Goal: Task Accomplishment & Management: Use online tool/utility

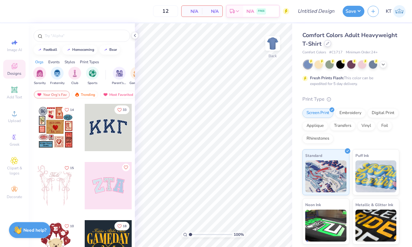
click at [328, 45] on div at bounding box center [327, 43] width 7 height 7
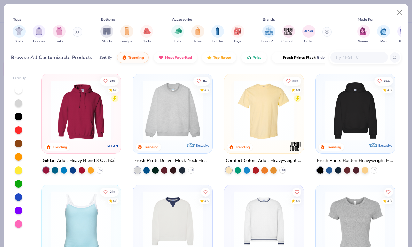
click at [337, 56] on input "text" at bounding box center [358, 57] width 49 height 7
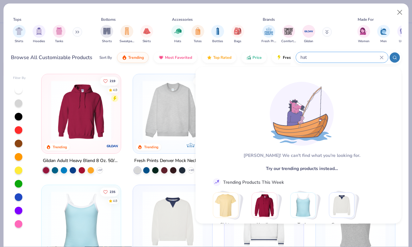
type input "hat"
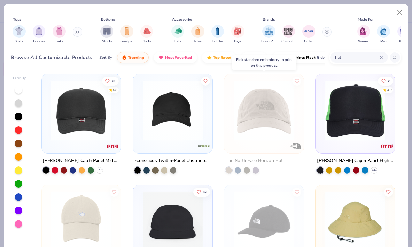
click at [95, 103] on img at bounding box center [81, 110] width 66 height 60
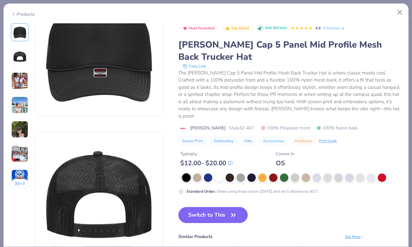
scroll to position [35, 0]
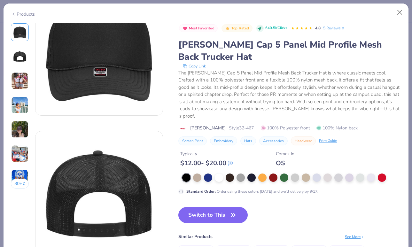
click at [25, 132] on img at bounding box center [19, 129] width 17 height 17
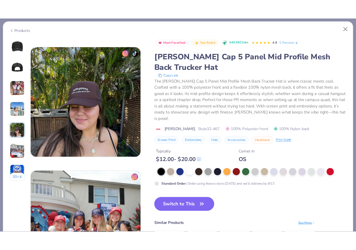
scroll to position [572, 0]
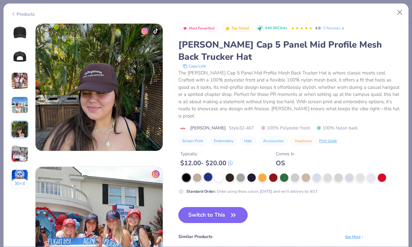
click at [205, 173] on div at bounding box center [208, 177] width 8 height 8
click at [227, 207] on button "Switch to This" at bounding box center [212, 215] width 69 height 16
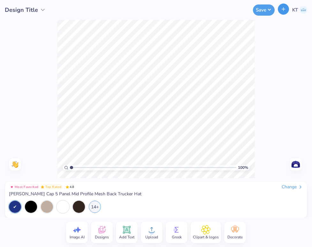
click at [282, 7] on icon "button" at bounding box center [283, 8] width 5 height 5
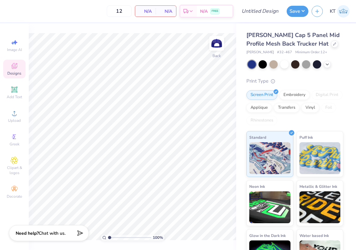
click at [8, 66] on div "Designs" at bounding box center [14, 69] width 22 height 19
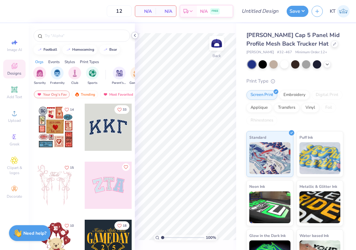
click at [134, 35] on polyline at bounding box center [134, 35] width 1 height 3
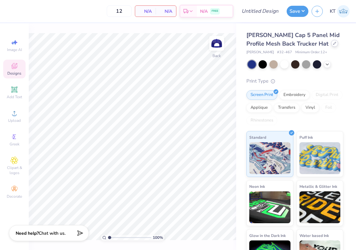
click at [331, 45] on div at bounding box center [334, 43] width 7 height 7
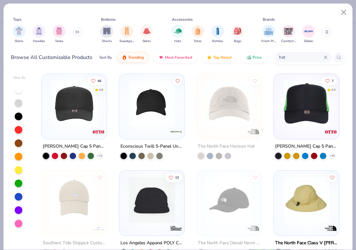
click at [167, 114] on img at bounding box center [151, 103] width 52 height 46
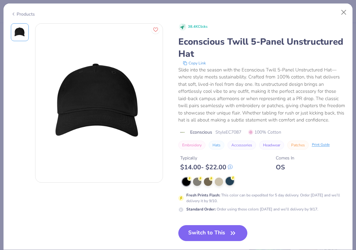
click at [227, 181] on div at bounding box center [229, 181] width 8 height 8
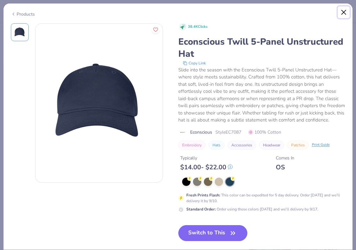
click at [344, 13] on button "Close" at bounding box center [344, 12] width 12 height 12
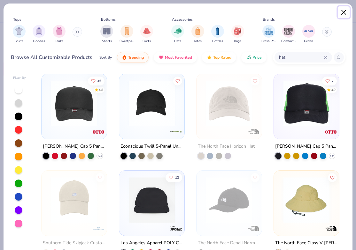
click at [343, 8] on button "Close" at bounding box center [344, 12] width 12 height 12
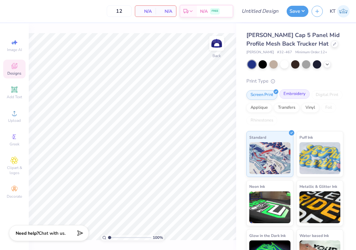
click at [293, 96] on div "Embroidery" at bounding box center [294, 94] width 30 height 10
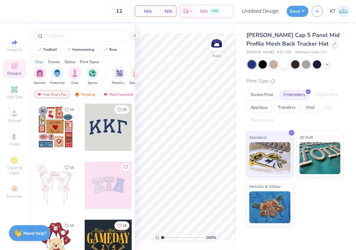
click at [298, 48] on div "[PERSON_NAME] Cap 5 Panel Mid Profile Mesh Back Trucker Hat" at bounding box center [294, 39] width 97 height 17
click at [331, 46] on div at bounding box center [334, 43] width 7 height 7
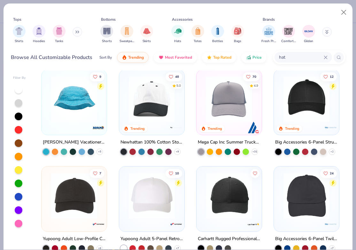
scroll to position [591, 0]
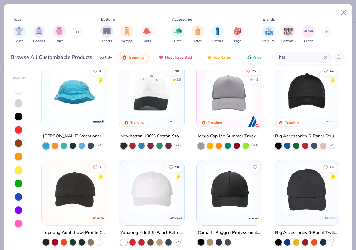
click at [237, 108] on img at bounding box center [229, 93] width 52 height 46
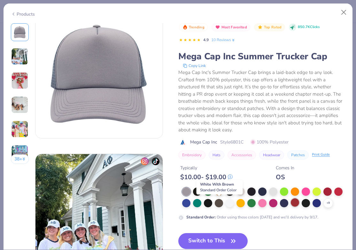
scroll to position [13, 0]
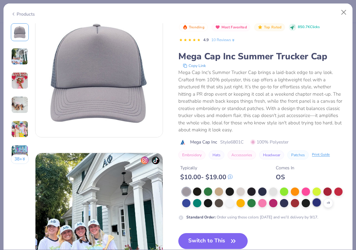
click at [317, 204] on div at bounding box center [316, 203] width 8 height 8
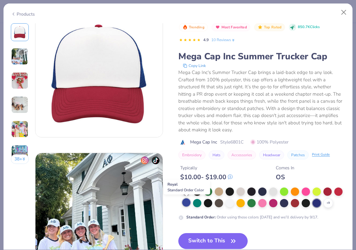
click at [185, 202] on div at bounding box center [186, 203] width 8 height 8
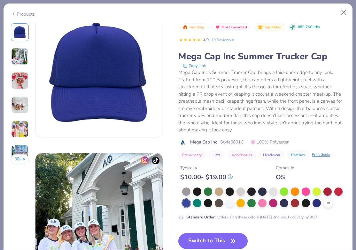
click at [114, 65] on img at bounding box center [98, 73] width 127 height 127
click at [206, 240] on button "Switch to This" at bounding box center [212, 241] width 69 height 16
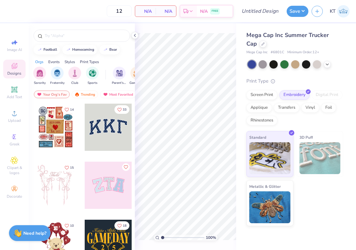
click at [135, 33] on div at bounding box center [134, 35] width 7 height 7
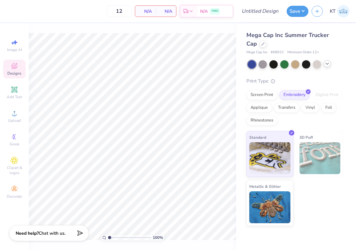
click at [329, 64] on icon at bounding box center [326, 63] width 5 height 5
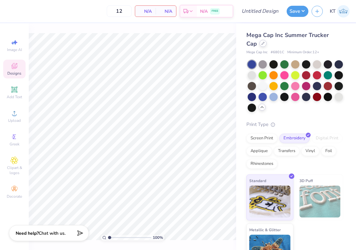
click at [259, 46] on div at bounding box center [262, 43] width 7 height 7
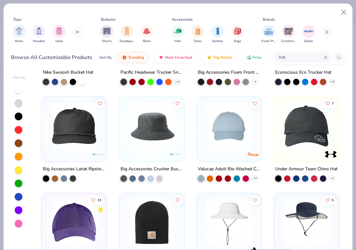
scroll to position [358, 0]
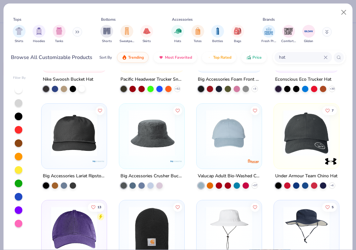
click at [298, 143] on img at bounding box center [306, 133] width 52 height 46
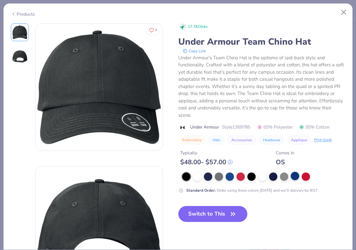
click at [295, 180] on div at bounding box center [295, 176] width 8 height 8
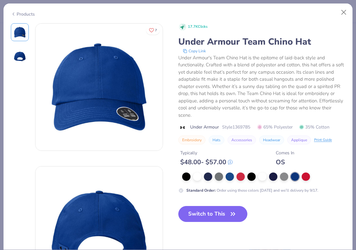
click at [18, 0] on div "Products 7 17.7K Clicks Under Armour Team Chino Hat Copy Link Under Armour's Te…" at bounding box center [178, 125] width 356 height 250
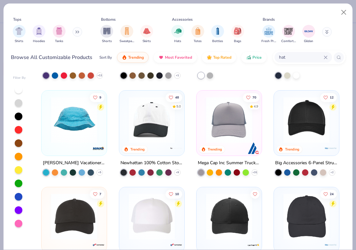
scroll to position [621, 0]
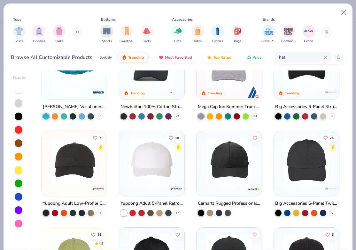
click at [80, 169] on img at bounding box center [74, 161] width 52 height 46
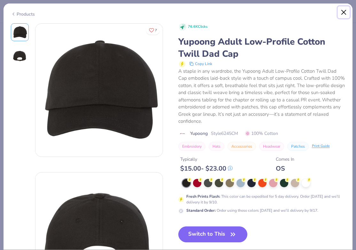
click at [343, 9] on button "Close" at bounding box center [344, 12] width 12 height 12
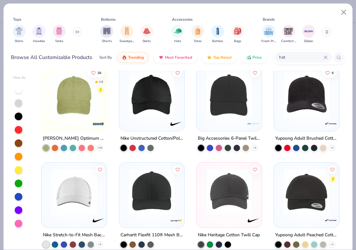
scroll to position [774, 0]
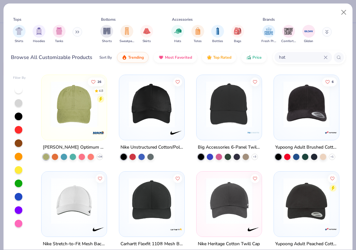
click at [308, 130] on div at bounding box center [306, 106] width 59 height 56
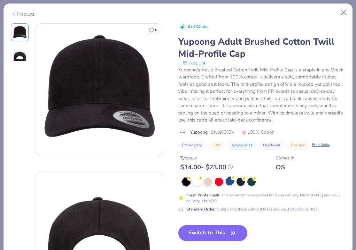
click at [228, 183] on div at bounding box center [229, 181] width 8 height 8
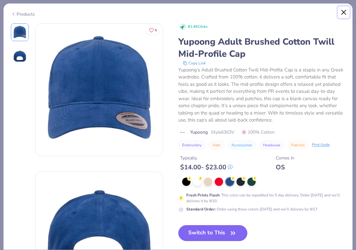
click at [343, 11] on button "Close" at bounding box center [344, 12] width 12 height 12
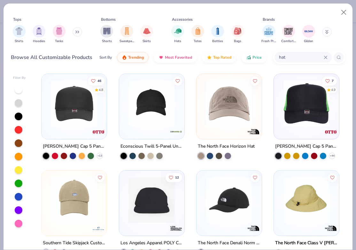
click at [165, 108] on img at bounding box center [151, 103] width 52 height 46
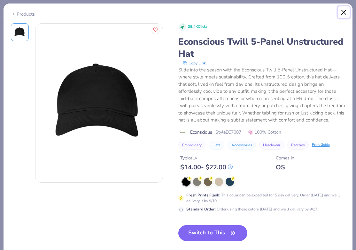
click at [343, 12] on button "Close" at bounding box center [344, 12] width 12 height 12
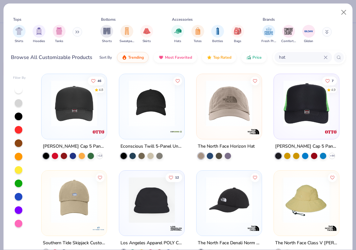
click at [82, 113] on img at bounding box center [74, 103] width 52 height 46
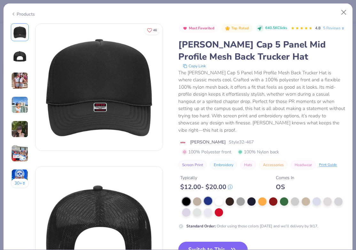
click at [205, 197] on div at bounding box center [208, 201] width 8 height 8
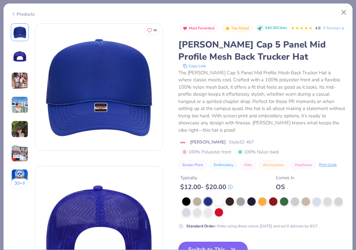
click at [201, 242] on button "Switch to This" at bounding box center [212, 250] width 69 height 16
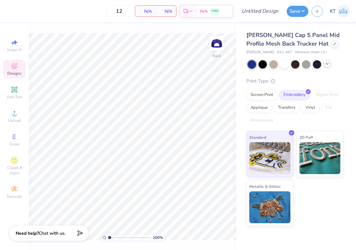
click at [18, 68] on icon at bounding box center [15, 66] width 8 height 8
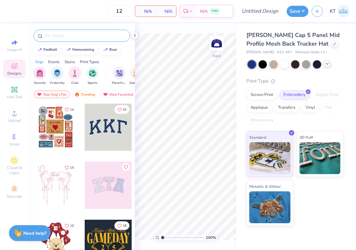
click at [87, 37] on input "text" at bounding box center [85, 36] width 82 height 6
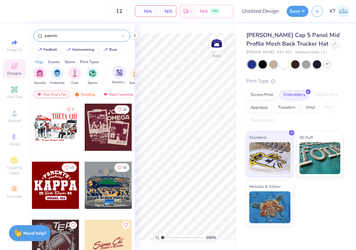
type input "parents"
click at [116, 72] on img "filter for Parent's Weekend" at bounding box center [119, 72] width 7 height 7
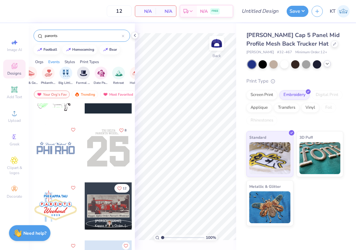
scroll to position [0, 150]
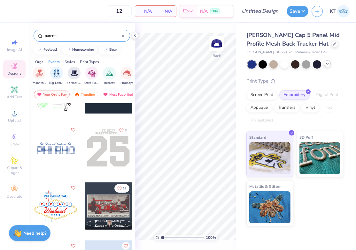
click at [64, 62] on div "Orgs Events Styles Print Types" at bounding box center [82, 60] width 106 height 9
click at [66, 61] on div "Styles" at bounding box center [70, 62] width 11 height 6
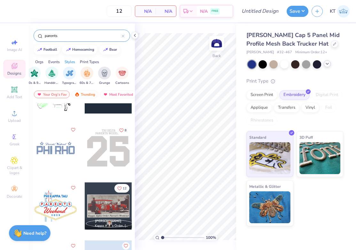
scroll to position [0, 402]
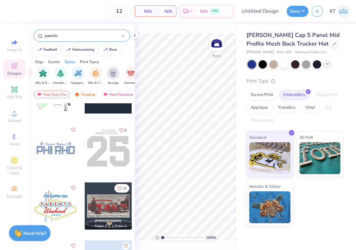
click at [77, 72] on img "filter for Typography" at bounding box center [77, 73] width 7 height 7
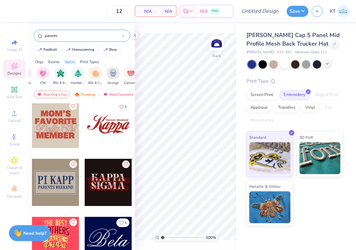
scroll to position [175, 0]
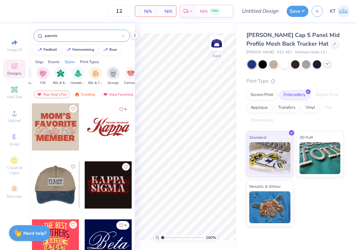
click at [58, 192] on div at bounding box center [56, 185] width 142 height 47
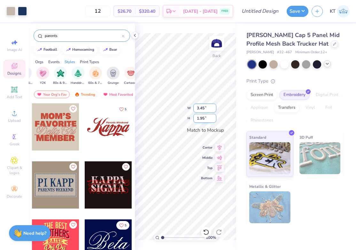
click at [168, 124] on div "100 % Back W 3.45 3.45 " H 1.95 1.95 " Match to Mockup Center Middle Top Bottom" at bounding box center [185, 136] width 101 height 227
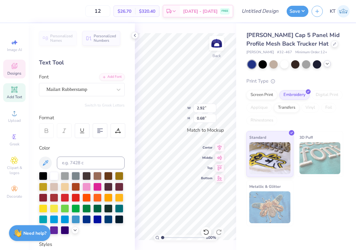
scroll to position [0, 2]
type textarea "Alpha Tau Omega"
click at [134, 36] on icon at bounding box center [134, 35] width 5 height 5
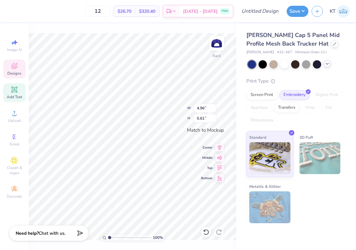
type input "4.96"
type input "0.61"
click at [247, 34] on span "[PERSON_NAME] Cap 5 Panel Mid Profile Mesh Back Trucker Hat" at bounding box center [292, 39] width 93 height 16
type input "2.28"
type input "0.28"
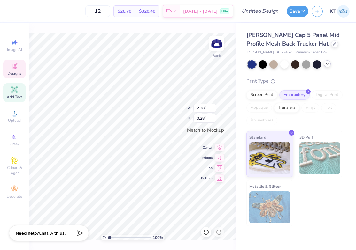
type input "3.66"
type input "0.45"
type input "3.45"
type input "1.95"
type input "2.28"
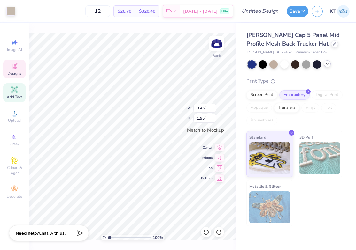
type input "0.28"
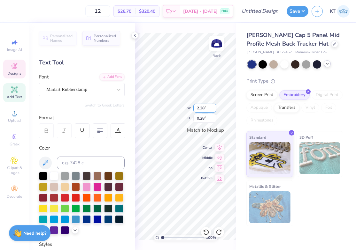
click at [199, 108] on div "100 % Back W 2.28 2.28 " H 0.28 0.28 " Match to [GEOGRAPHIC_DATA] Middle Top Bo…" at bounding box center [185, 136] width 101 height 227
type input "3.45"
type input "1.95"
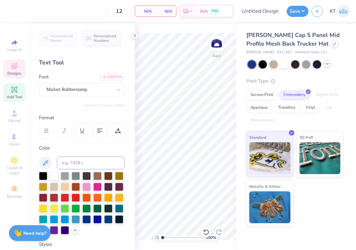
click at [17, 73] on span "Designs" at bounding box center [14, 73] width 14 height 5
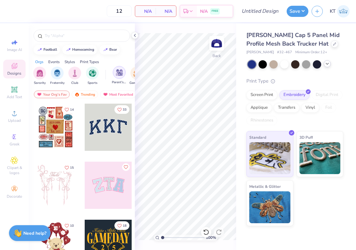
click at [116, 78] on div "filter for Parent's Weekend" at bounding box center [119, 72] width 13 height 13
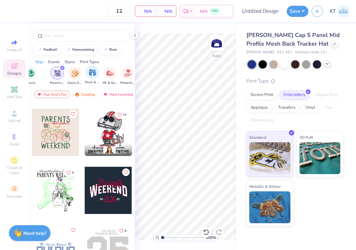
scroll to position [0, 0]
click at [73, 60] on div "Styles" at bounding box center [70, 62] width 11 height 6
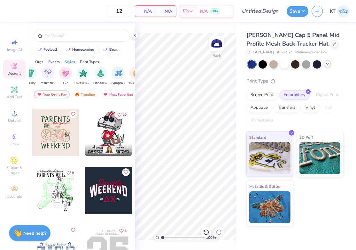
scroll to position [0, 363]
click at [116, 73] on img "filter for Typography" at bounding box center [116, 72] width 7 height 7
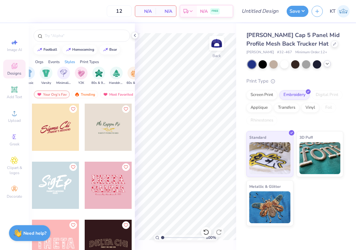
scroll to position [2, 0]
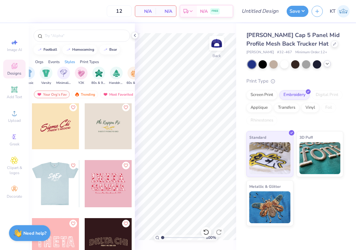
click at [32, 179] on div at bounding box center [8, 183] width 47 height 47
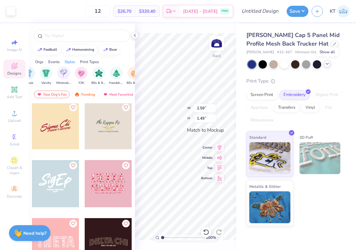
click at [325, 64] on icon at bounding box center [326, 63] width 5 height 5
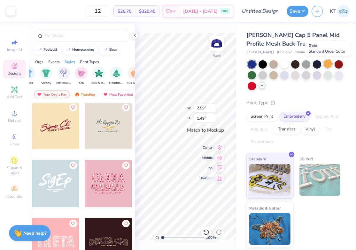
click at [326, 64] on div at bounding box center [327, 64] width 8 height 8
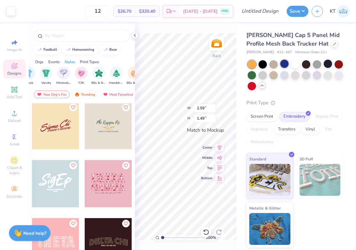
click at [281, 65] on div at bounding box center [284, 64] width 8 height 8
click at [132, 35] on icon at bounding box center [134, 35] width 5 height 5
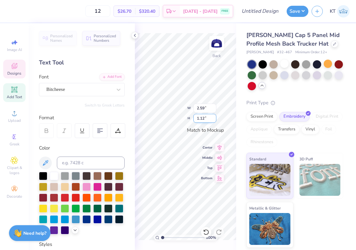
click at [211, 116] on div "100 % Back W 2.59 2.59 " H 1.12 1.12 " Match to [GEOGRAPHIC_DATA] Middle Top Bo…" at bounding box center [185, 136] width 101 height 227
type textarea "ATO"
type input "1.89"
type input "1.45"
click at [132, 34] on icon at bounding box center [134, 35] width 5 height 5
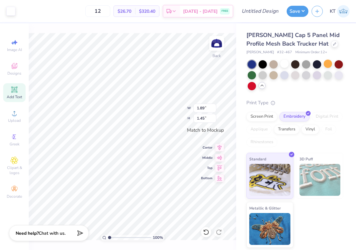
type input "2.09"
type input "1.61"
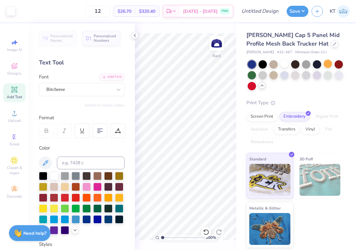
click at [134, 33] on icon at bounding box center [134, 35] width 5 height 5
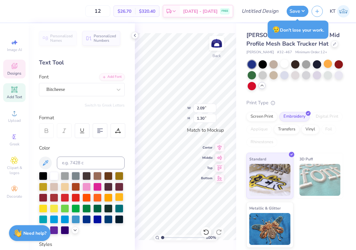
click at [117, 196] on div at bounding box center [119, 197] width 8 height 8
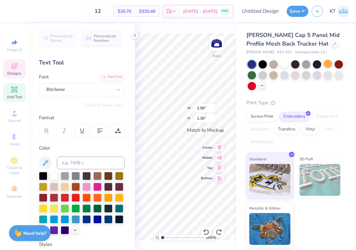
type input "1.89"
type input "1.17"
click at [218, 231] on icon at bounding box center [219, 232] width 6 height 6
type input "1.89"
type input "1.17"
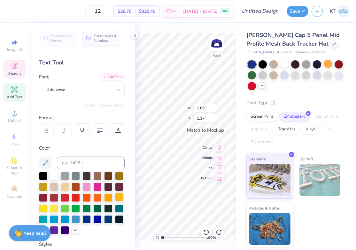
click at [119, 195] on div at bounding box center [119, 197] width 8 height 8
click at [112, 196] on div at bounding box center [108, 197] width 8 height 8
click at [110, 196] on div at bounding box center [108, 197] width 8 height 8
click at [116, 196] on div at bounding box center [119, 197] width 8 height 8
click at [110, 195] on div at bounding box center [108, 197] width 8 height 8
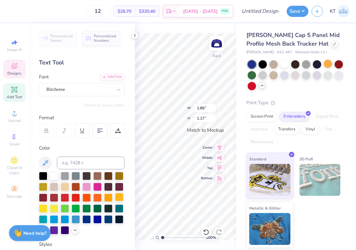
click at [119, 195] on div at bounding box center [119, 197] width 8 height 8
type input "1.38"
click at [119, 196] on div at bounding box center [119, 197] width 8 height 8
type input "0.39"
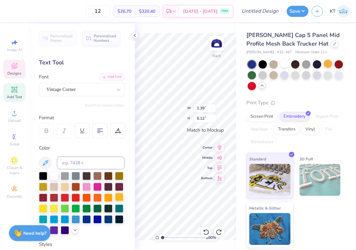
click at [118, 196] on div at bounding box center [119, 197] width 8 height 8
type input "1.38"
click at [118, 199] on div at bounding box center [119, 197] width 8 height 8
type input "0.39"
type input "1.89"
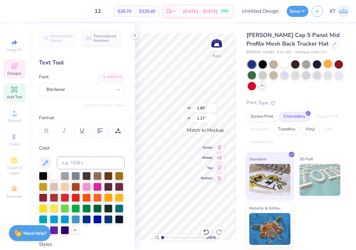
type input "1.17"
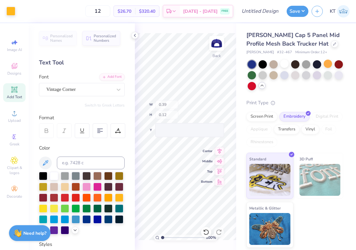
click at [175, 105] on div "100 % Back W 0.39 H 0.12 Y Center Middle Top Bottom" at bounding box center [185, 136] width 101 height 227
click at [136, 34] on icon at bounding box center [134, 35] width 5 height 5
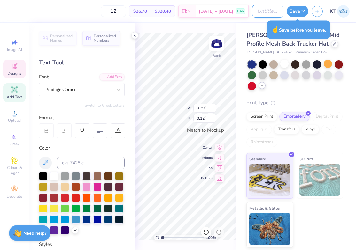
click at [269, 12] on input "Design Title" at bounding box center [267, 11] width 31 height 13
drag, startPoint x: 266, startPoint y: 11, endPoint x: 218, endPoint y: 11, distance: 48.2
click at [218, 11] on div "12 $26.70 Per Item $320.40 Total Est. Delivery [DATE] - [DATE] FREE Design Titl…" at bounding box center [178, 11] width 356 height 22
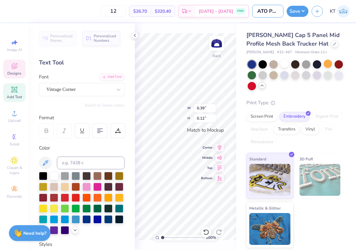
type input "ATO Parent's Weekend Hats"
click at [256, 23] on div "12 $26.70 Per Item $320.40 Total Est. Delivery [DATE] - [DATE] FREE Design Titl…" at bounding box center [178, 125] width 356 height 250
click at [294, 11] on button "Save" at bounding box center [297, 10] width 22 height 11
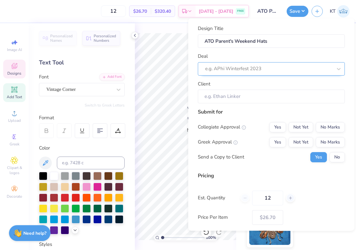
click at [267, 68] on div at bounding box center [268, 69] width 127 height 9
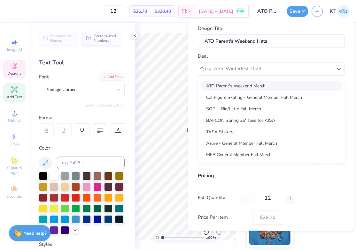
click at [250, 85] on div "ATO Parent's Weekend Merch" at bounding box center [271, 85] width 142 height 11
type input "[PERSON_NAME]"
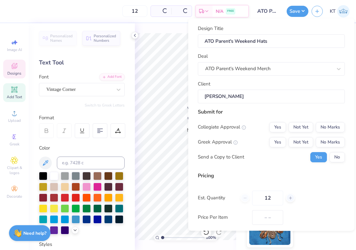
type input "$31.66"
click at [245, 97] on input "[PERSON_NAME]" at bounding box center [271, 97] width 147 height 14
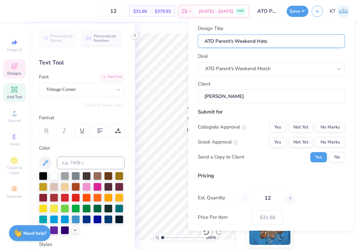
click at [274, 39] on input "ATO Parent's Weekend Hats" at bounding box center [271, 41] width 147 height 14
type input "ATO Parent's Weekend Hats"
type input "ATO Parent's Weekend Hats )"
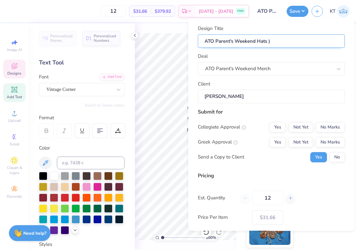
type input "ATO Parent's Weekend Hats )("
type input "ATO Parent's Weekend Hats )"
type input "ATO Parent's Weekend Hats"
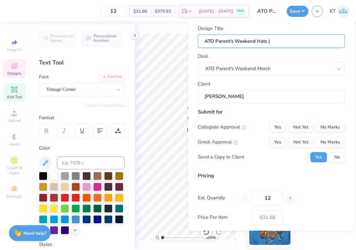
type input "ATO Parent's Weekend Hats"
type input "ATO Parent's Weekend Hats ("
type input "ATO Parent's Weekend Hats (B"
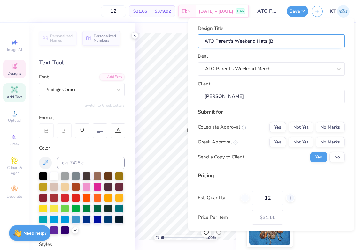
type input "ATO Parent's Weekend Hats (Bl"
type input "ATO Parent's Weekend Hats (Blu"
type input "ATO Parent's Weekend Hats (Blue"
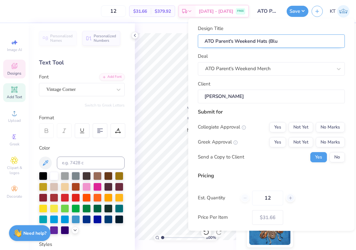
type input "ATO Parent's Weekend Hats (Blue"
type input "ATO Parent's Weekend Hats (Blue)"
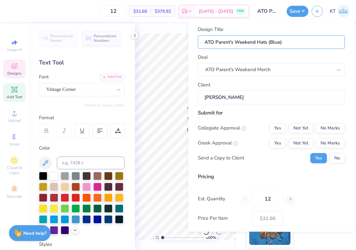
scroll to position [31, 0]
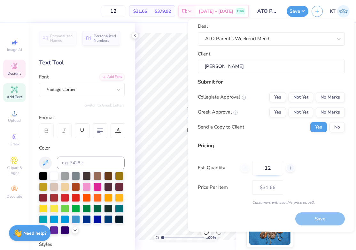
type input "ATO Parent's Weekend Hats (Blue)"
click at [277, 167] on input "12" at bounding box center [267, 168] width 31 height 15
type input "1"
type input "25"
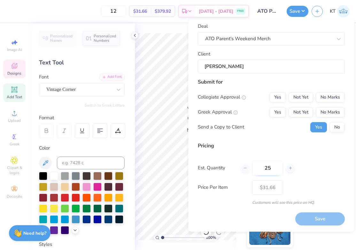
type input "– –"
type input "25"
click at [277, 111] on button "Yes" at bounding box center [277, 112] width 17 height 10
click at [323, 101] on button "No Marks" at bounding box center [330, 97] width 29 height 10
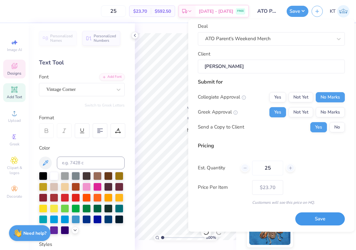
click at [312, 223] on button "Save" at bounding box center [319, 219] width 49 height 13
type input "– –"
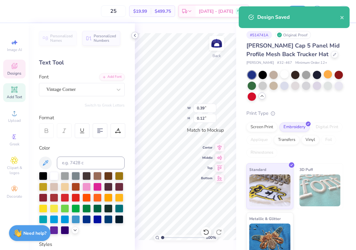
click at [135, 35] on icon at bounding box center [134, 35] width 5 height 5
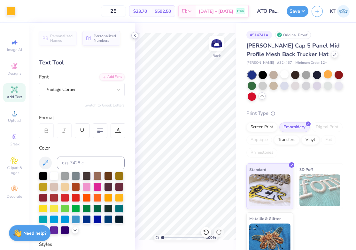
click at [135, 34] on icon at bounding box center [134, 35] width 5 height 5
click at [133, 35] on icon at bounding box center [134, 35] width 5 height 5
click at [135, 34] on icon at bounding box center [134, 35] width 5 height 5
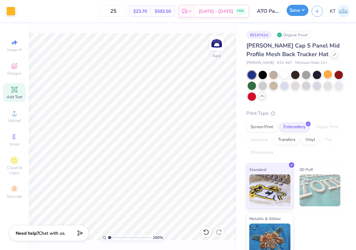
click at [295, 11] on button "Save" at bounding box center [297, 10] width 22 height 11
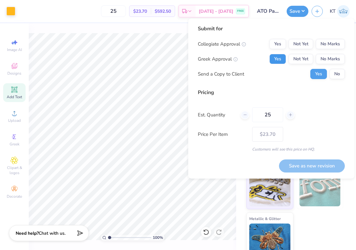
click at [277, 61] on button "Yes" at bounding box center [277, 59] width 17 height 10
click at [323, 45] on button "No Marks" at bounding box center [330, 44] width 29 height 10
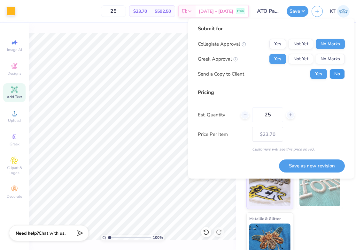
click at [339, 74] on button "No" at bounding box center [336, 74] width 15 height 10
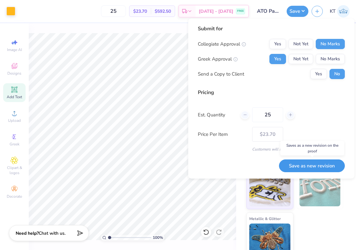
click at [318, 168] on button "Save as new revision" at bounding box center [312, 166] width 66 height 13
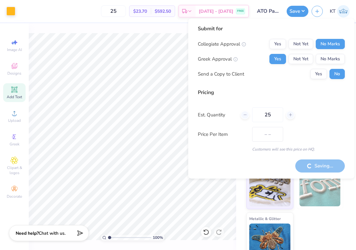
type input "$23.70"
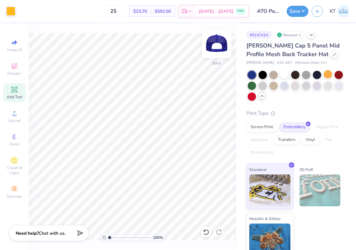
click at [219, 45] on img at bounding box center [217, 44] width 26 height 26
click at [219, 45] on img at bounding box center [216, 43] width 13 height 13
